Goal: Information Seeking & Learning: Learn about a topic

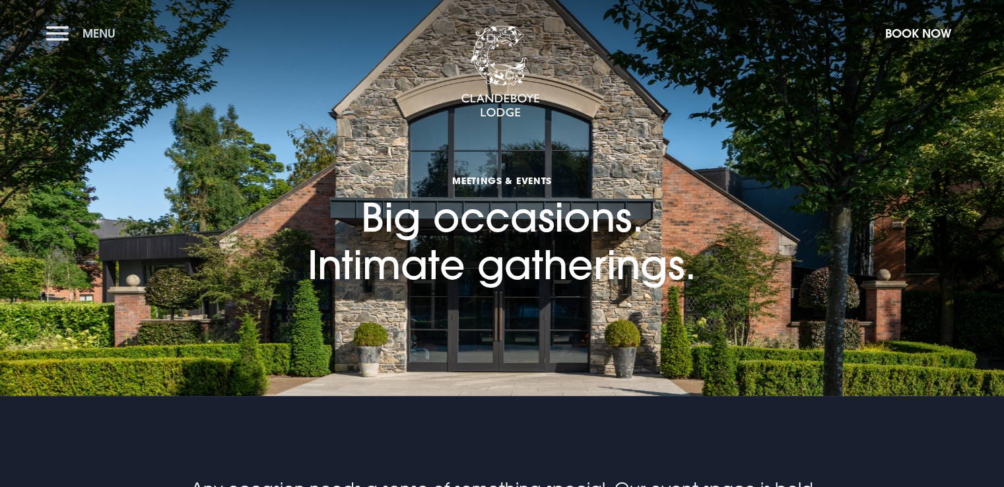
click at [96, 31] on span "Menu" at bounding box center [99, 33] width 33 height 15
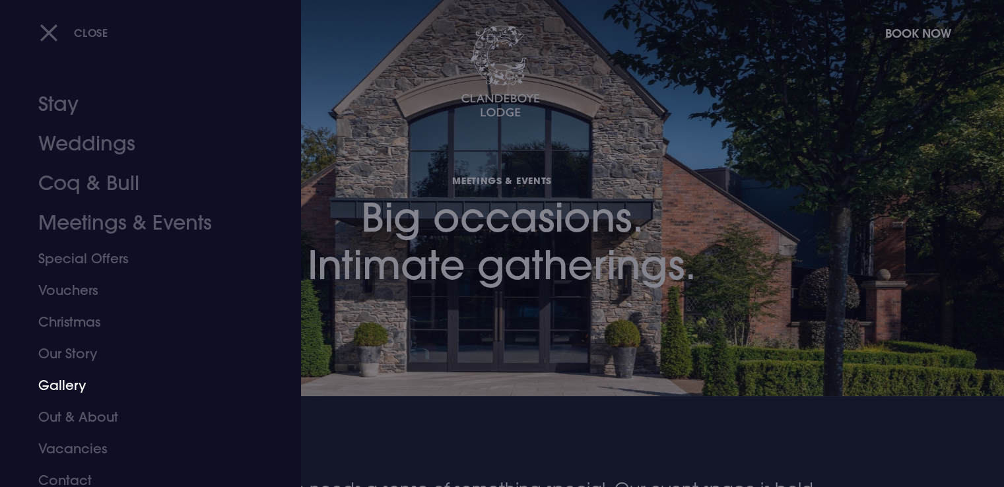
click at [73, 383] on link "Gallery" at bounding box center [142, 386] width 209 height 32
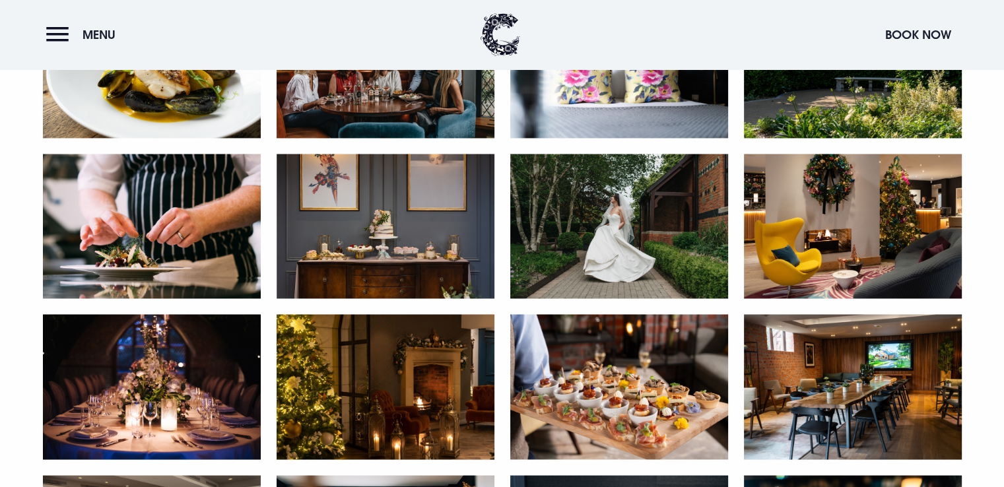
scroll to position [2107, 0]
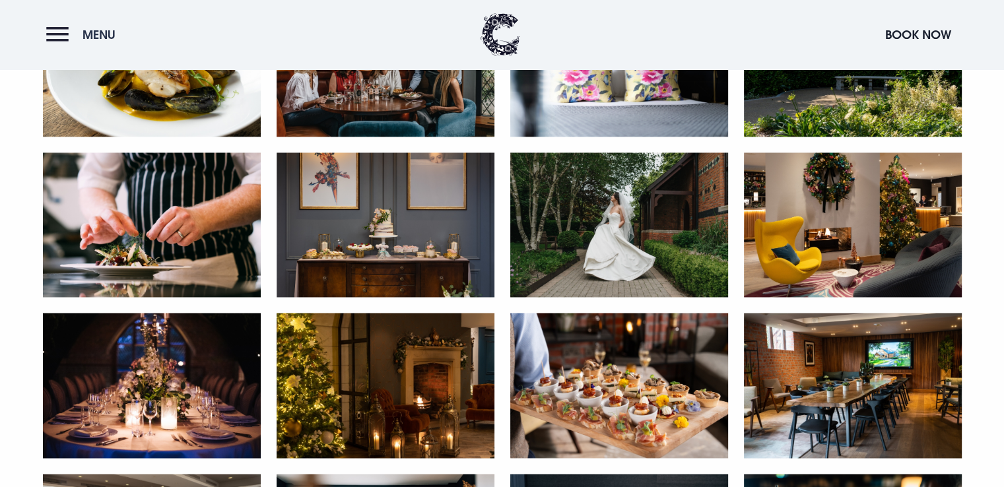
click at [98, 34] on span "Menu" at bounding box center [99, 34] width 33 height 15
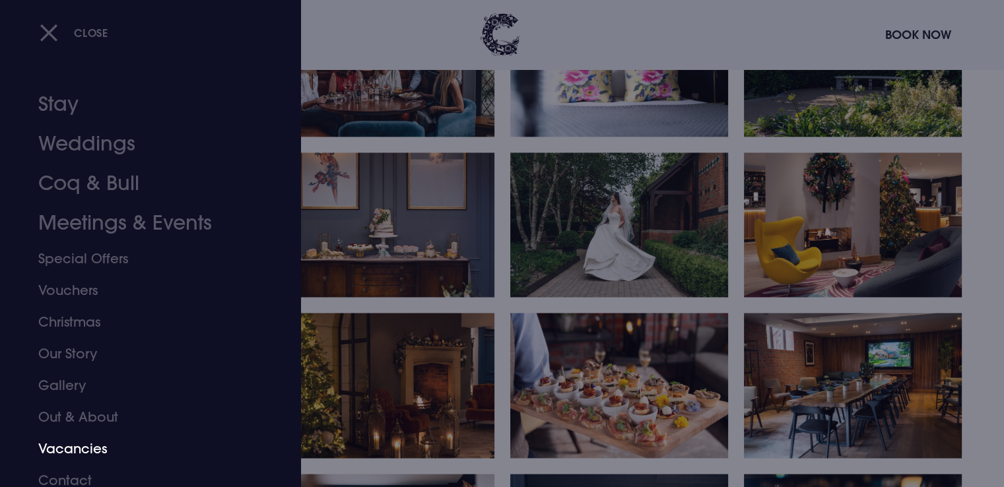
click at [82, 446] on link "Vacancies" at bounding box center [142, 449] width 209 height 32
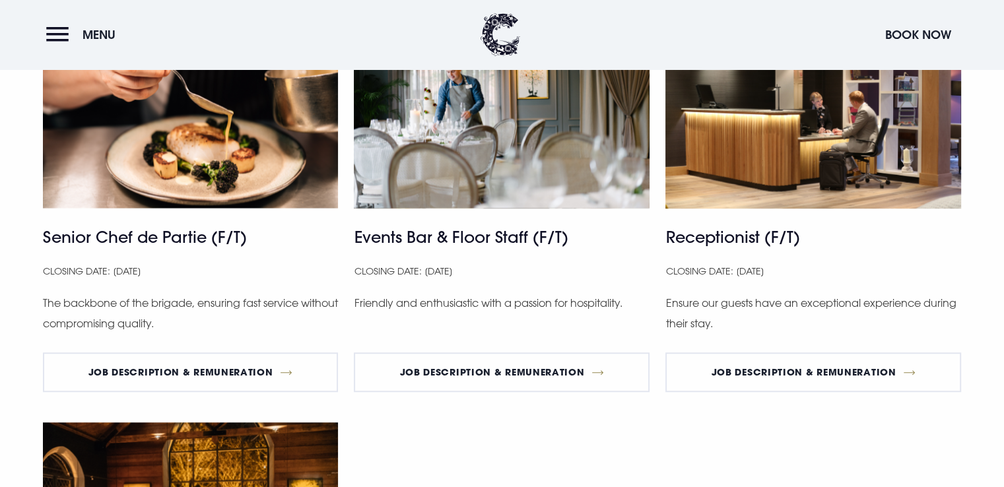
scroll to position [845, 0]
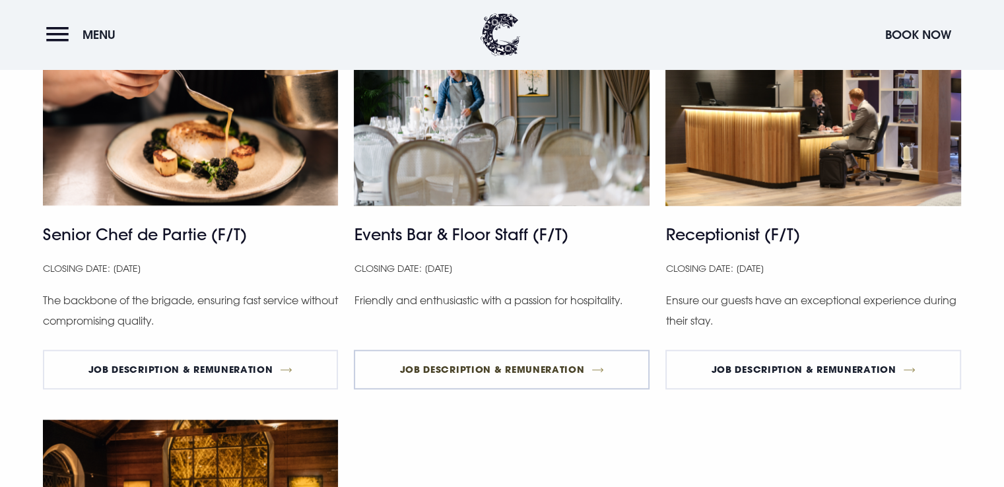
click at [504, 374] on link "Job Description & Remuneration" at bounding box center [502, 370] width 296 height 40
click at [822, 365] on link "Job Description & Remuneration" at bounding box center [813, 370] width 296 height 40
click at [61, 36] on button "Menu" at bounding box center [84, 34] width 76 height 28
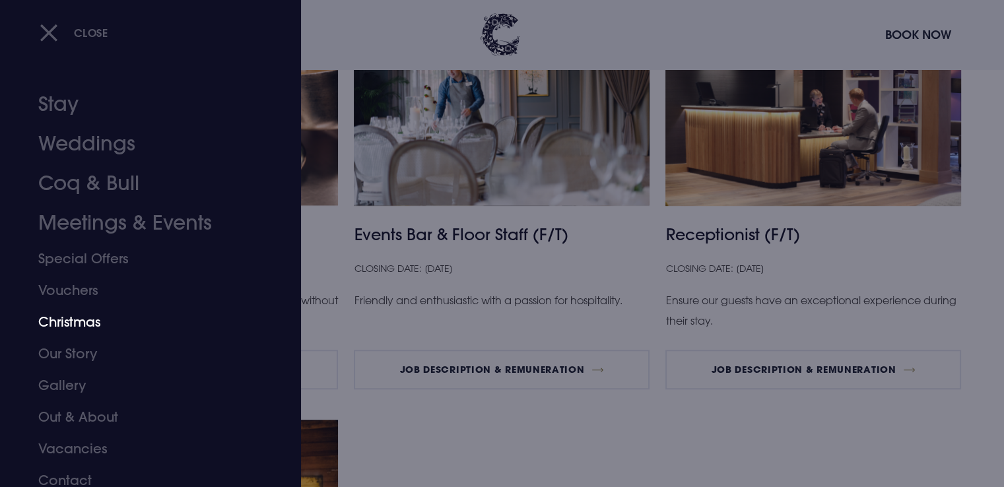
click at [78, 322] on link "Christmas" at bounding box center [142, 322] width 209 height 32
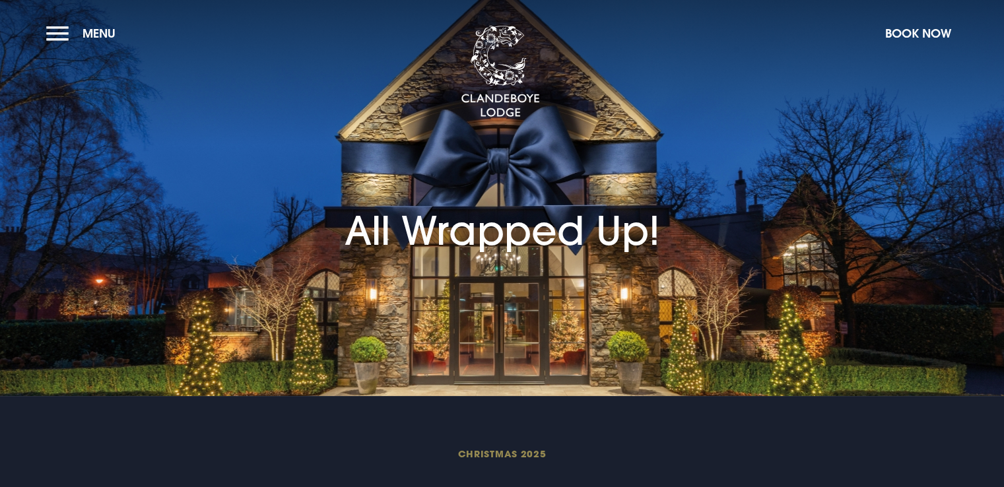
click at [78, 322] on section "All Wrapped Up!" at bounding box center [502, 198] width 1004 height 396
